Goal: Use online tool/utility

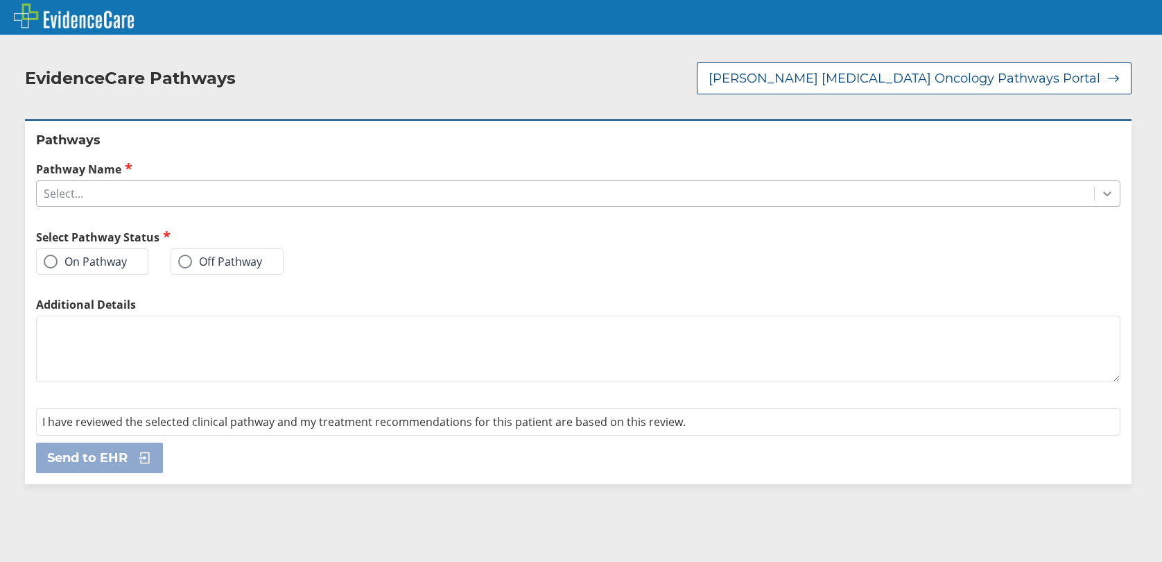
click at [1101, 199] on icon at bounding box center [1108, 194] width 14 height 14
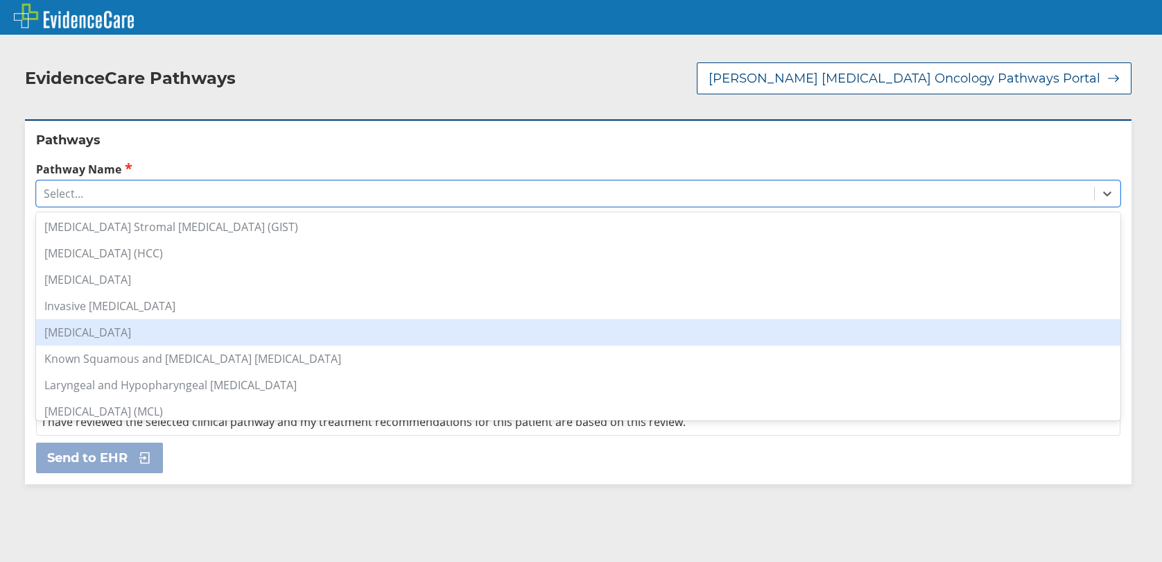
scroll to position [902, 0]
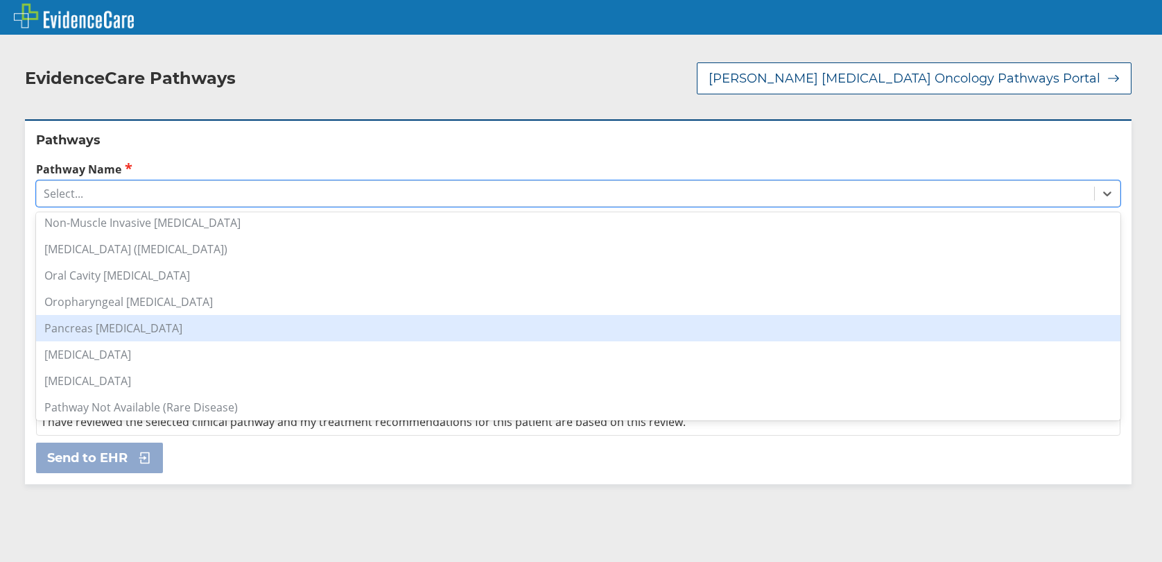
click at [169, 334] on div "Pancreas [MEDICAL_DATA]" at bounding box center [578, 328] width 1085 height 26
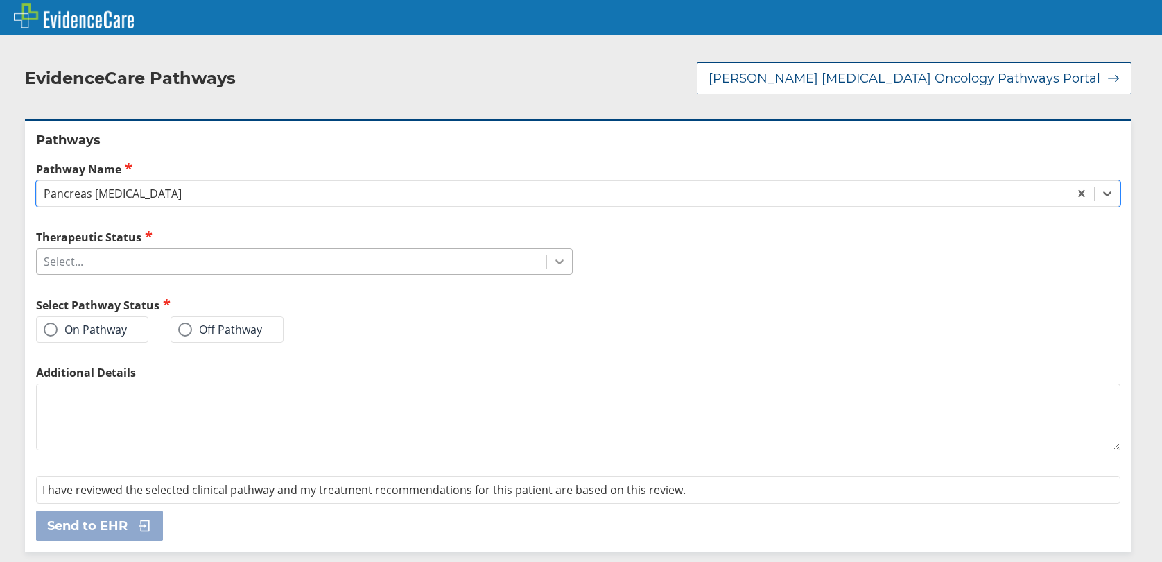
click at [562, 268] on div at bounding box center [559, 261] width 25 height 25
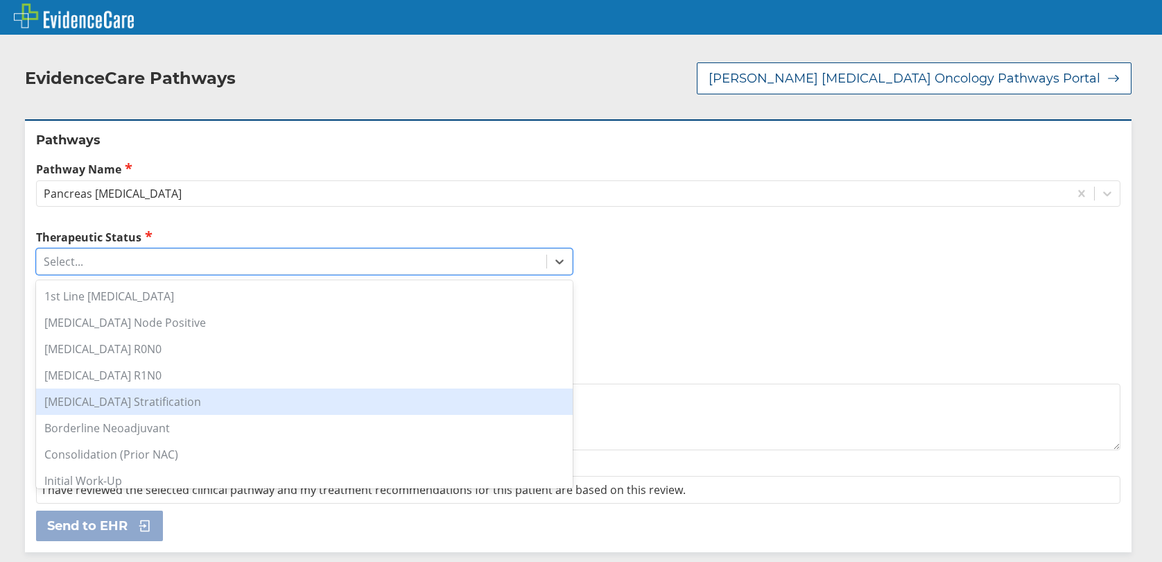
scroll to position [69, 0]
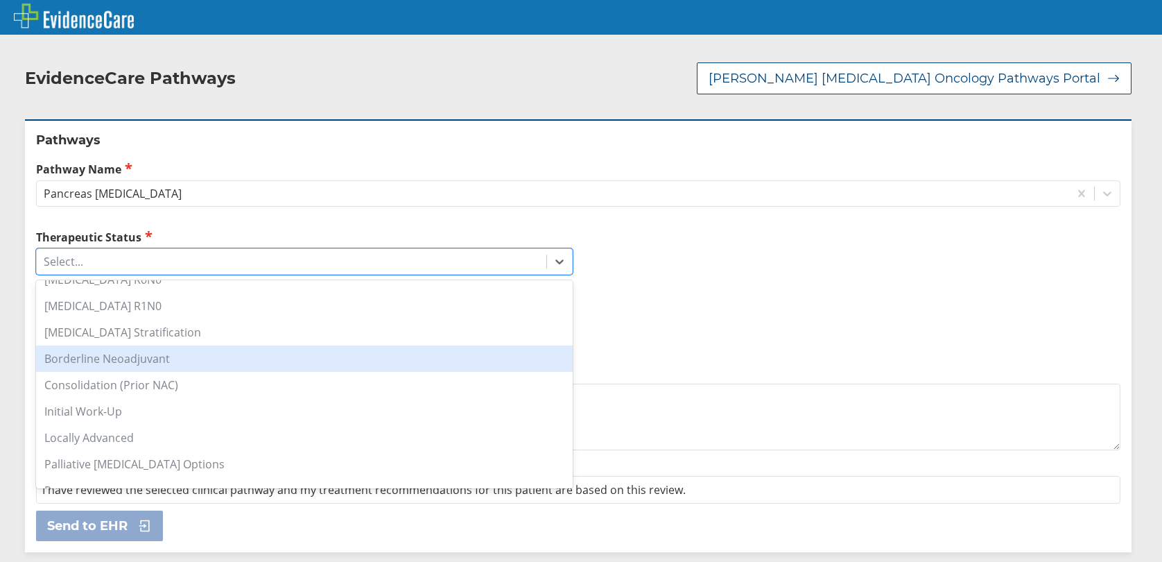
click at [167, 362] on div "Borderline Neoadjuvant" at bounding box center [304, 358] width 537 height 26
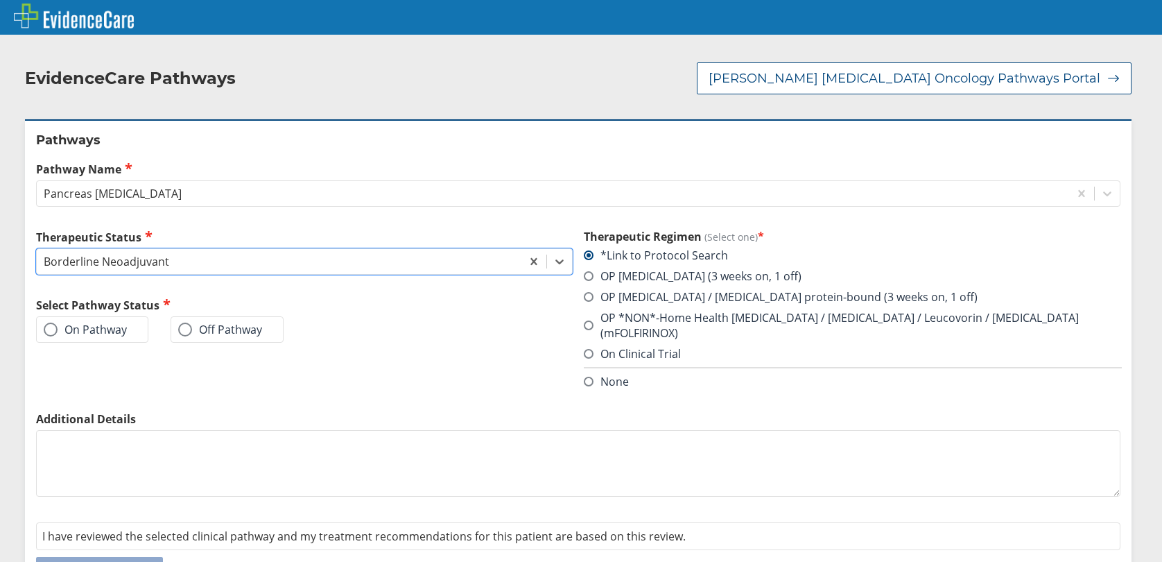
click at [52, 330] on span at bounding box center [51, 329] width 14 height 14
click at [0, 0] on input "On Pathway" at bounding box center [0, 0] width 0 height 0
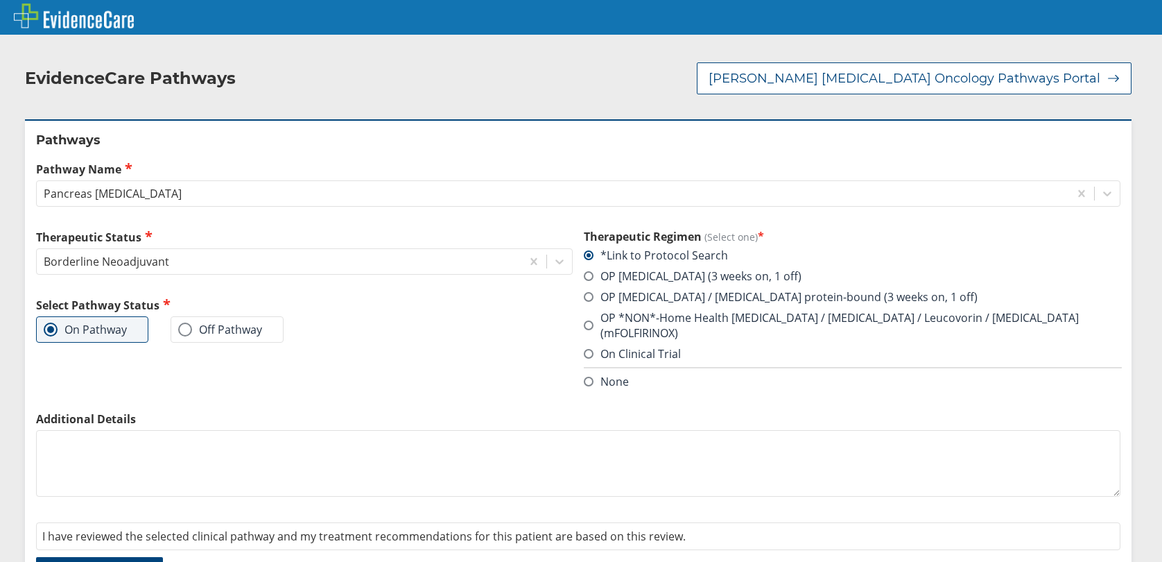
scroll to position [28, 0]
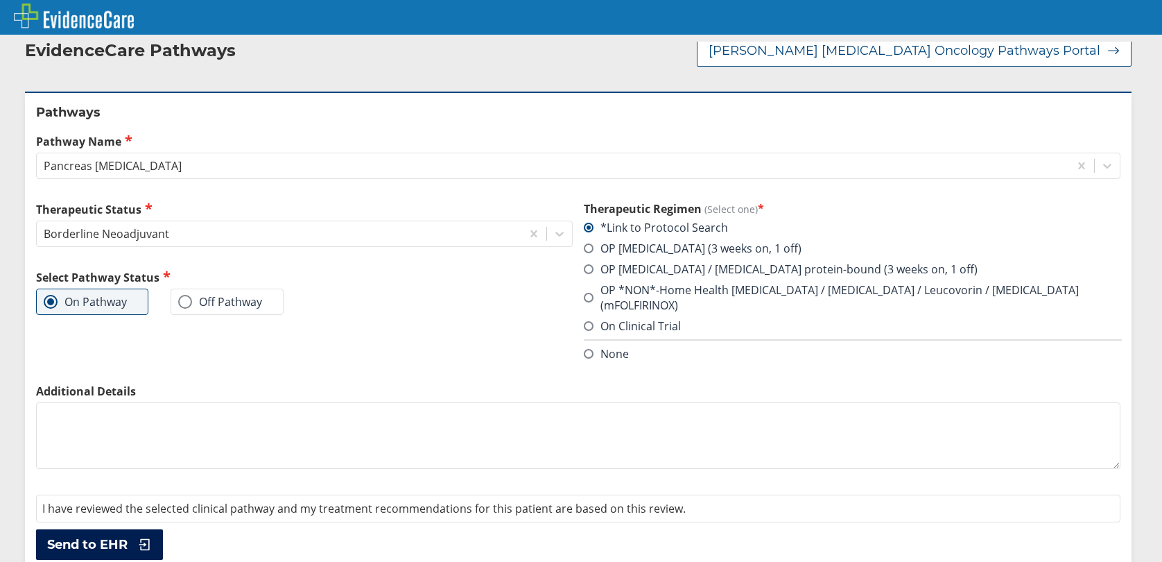
click at [97, 536] on span "Send to EHR" at bounding box center [87, 544] width 80 height 17
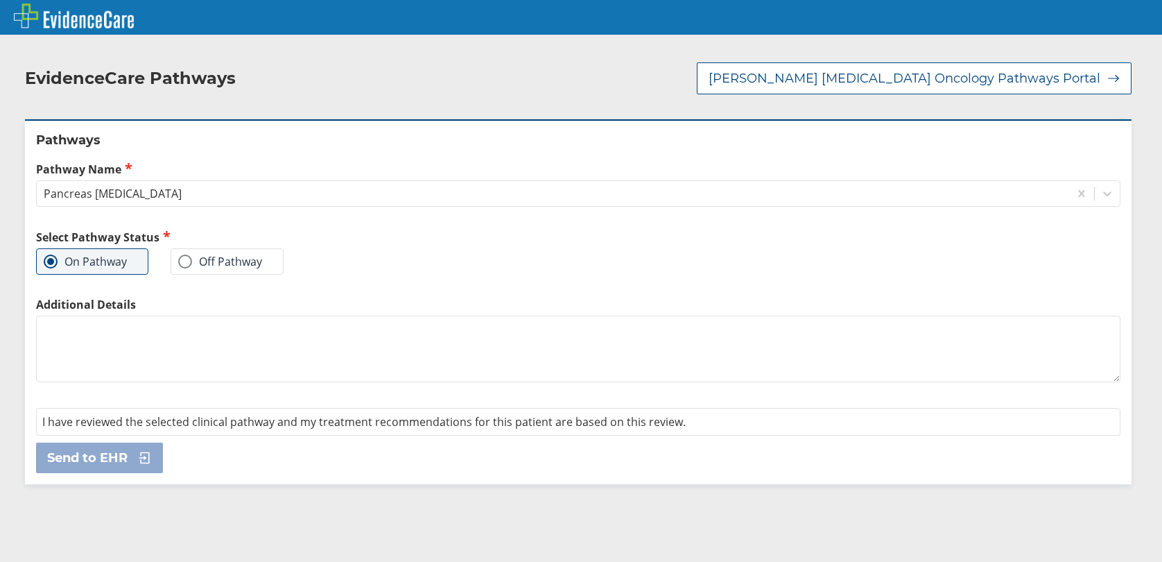
scroll to position [0, 0]
